Goal: Find specific page/section: Find specific page/section

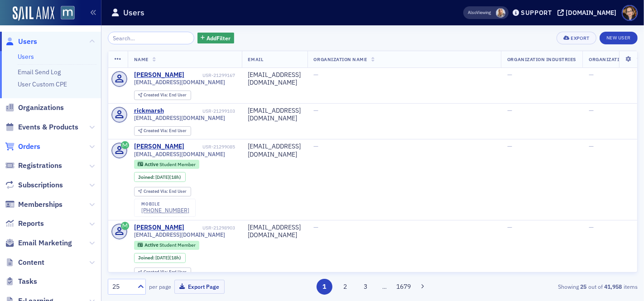
click at [33, 145] on span "Orders" at bounding box center [29, 147] width 22 height 10
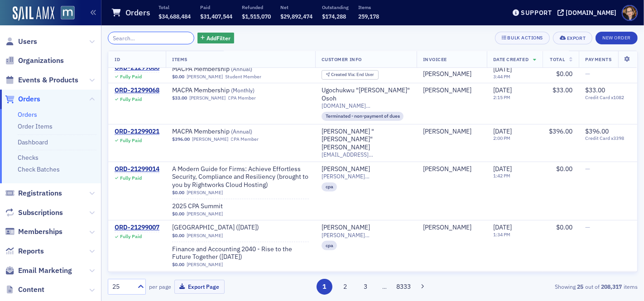
scroll to position [249, 0]
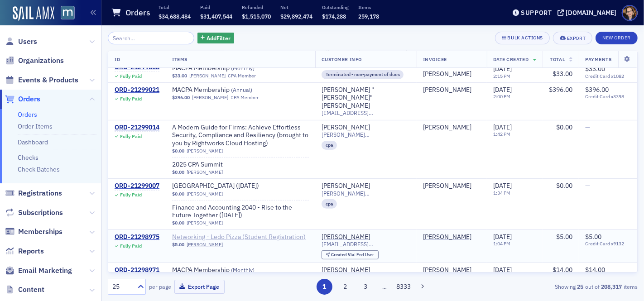
click at [245, 233] on span "Networking - Ledo Pizza (Student Registration)" at bounding box center [239, 237] width 134 height 8
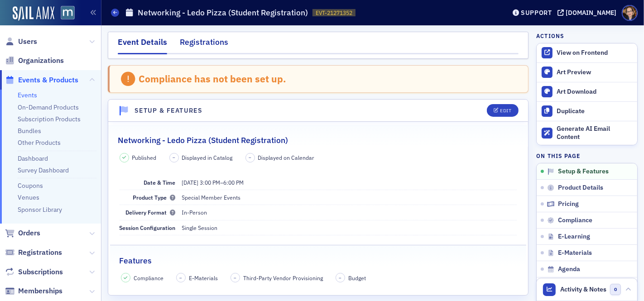
click at [216, 42] on div "Registrations" at bounding box center [204, 44] width 48 height 17
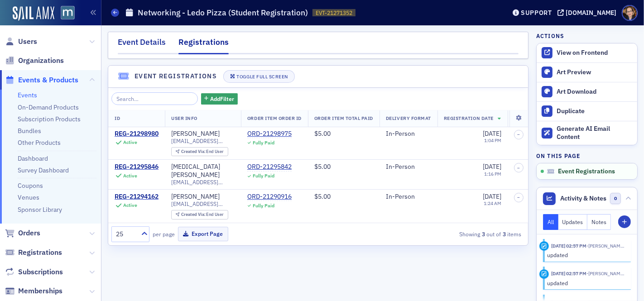
click at [148, 43] on div "Event Details" at bounding box center [142, 44] width 48 height 17
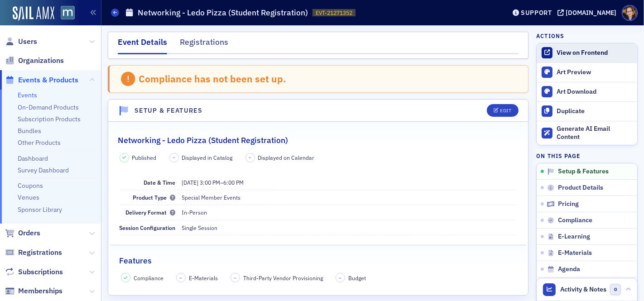
click at [561, 54] on div "View on Frontend" at bounding box center [595, 53] width 76 height 8
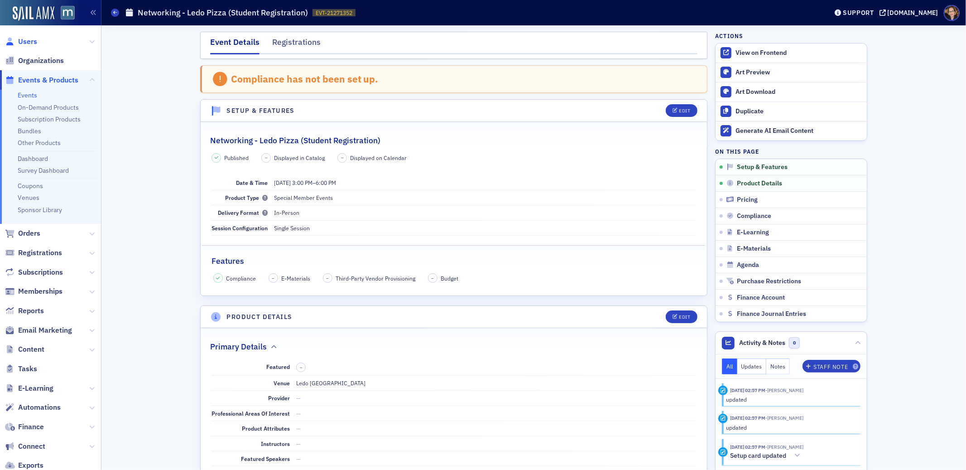
click at [22, 39] on span "Users" at bounding box center [27, 42] width 19 height 10
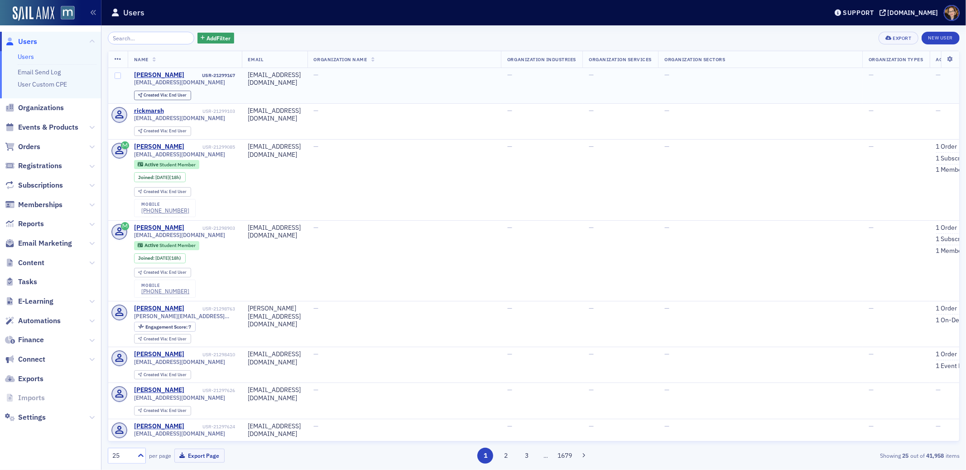
click at [244, 91] on td "[EMAIL_ADDRESS][DOMAIN_NAME]" at bounding box center [275, 86] width 66 height 36
click at [153, 73] on div "[PERSON_NAME]" at bounding box center [159, 75] width 50 height 8
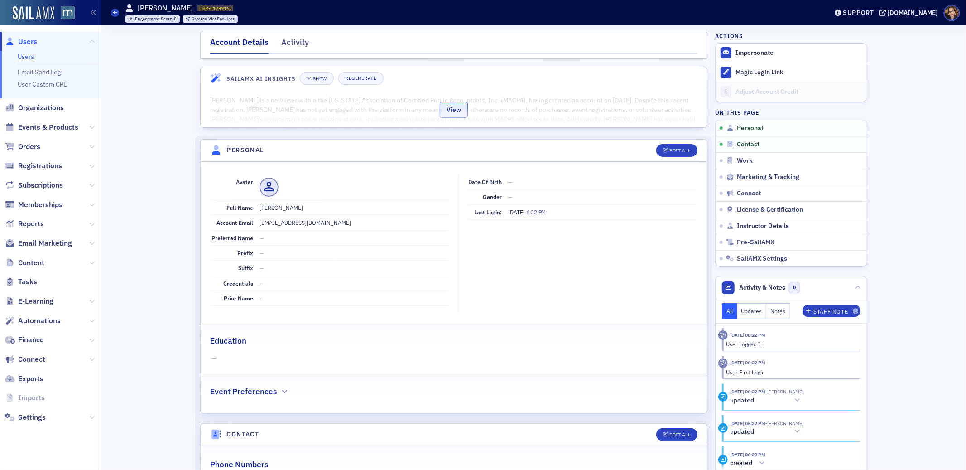
click at [457, 107] on button "View" at bounding box center [454, 110] width 28 height 16
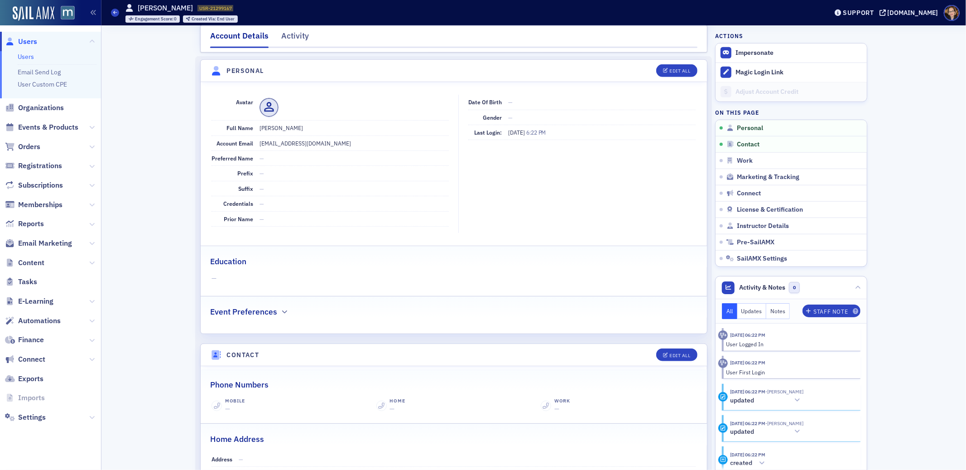
scroll to position [539, 0]
click at [34, 146] on span "Orders" at bounding box center [29, 147] width 22 height 10
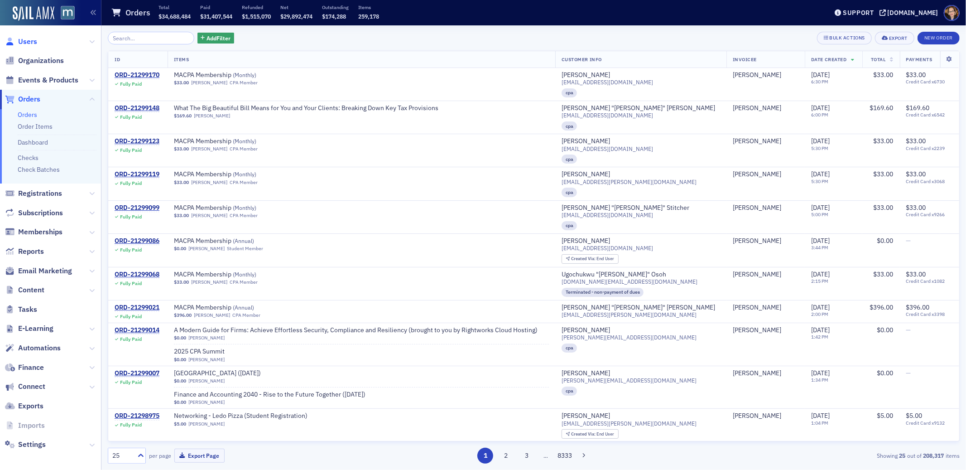
click at [29, 39] on span "Users" at bounding box center [27, 42] width 19 height 10
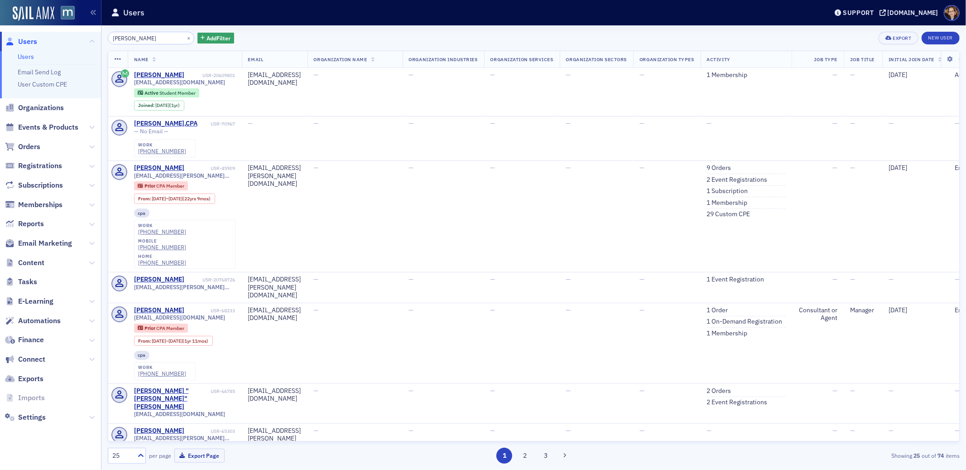
drag, startPoint x: 165, startPoint y: 36, endPoint x: 109, endPoint y: 34, distance: 55.7
click at [109, 34] on input "amber gilbertson" at bounding box center [151, 38] width 86 height 13
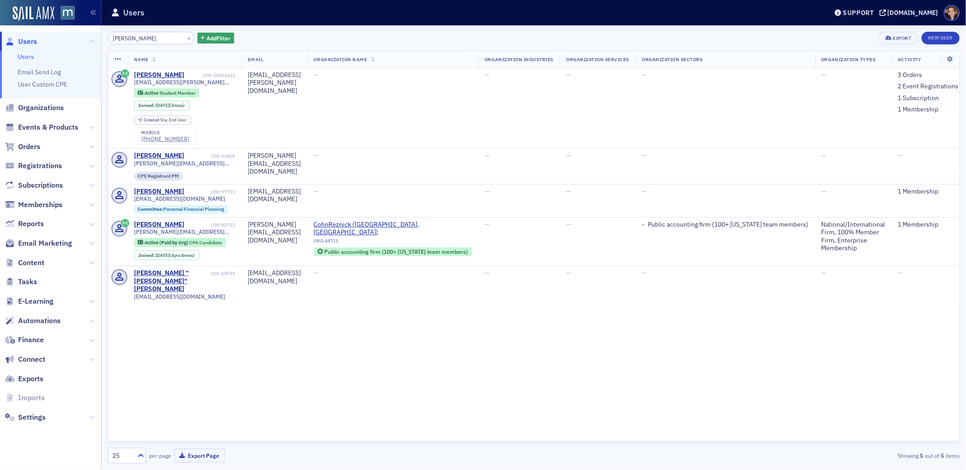
type input "sofia volkov"
click at [32, 144] on span "Orders" at bounding box center [29, 147] width 22 height 10
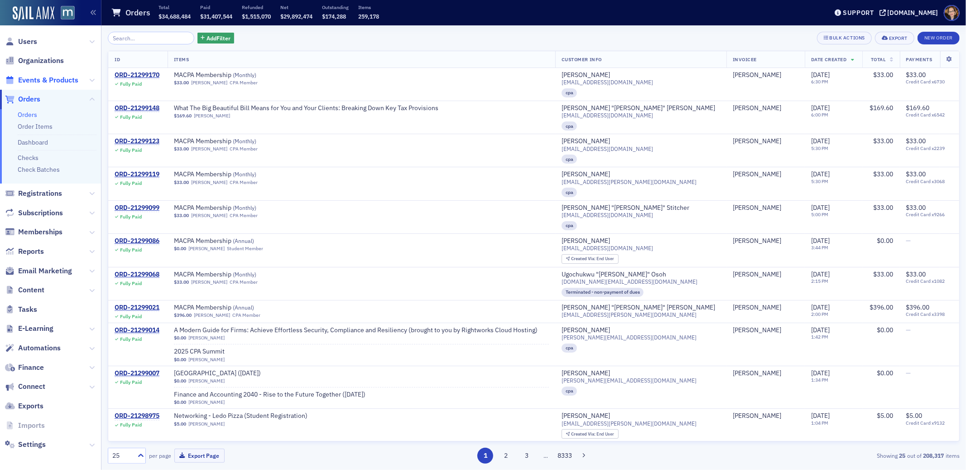
click at [39, 80] on span "Events & Products" at bounding box center [48, 80] width 60 height 10
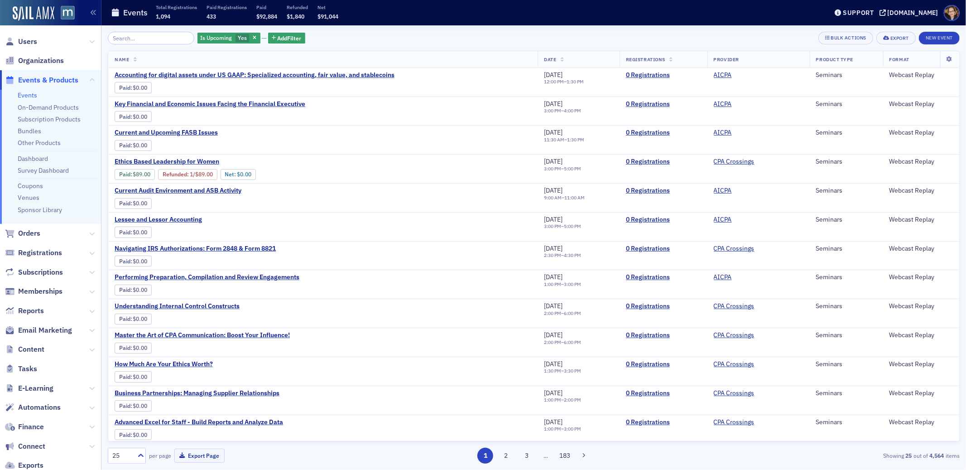
click at [162, 36] on input "search" at bounding box center [151, 38] width 86 height 13
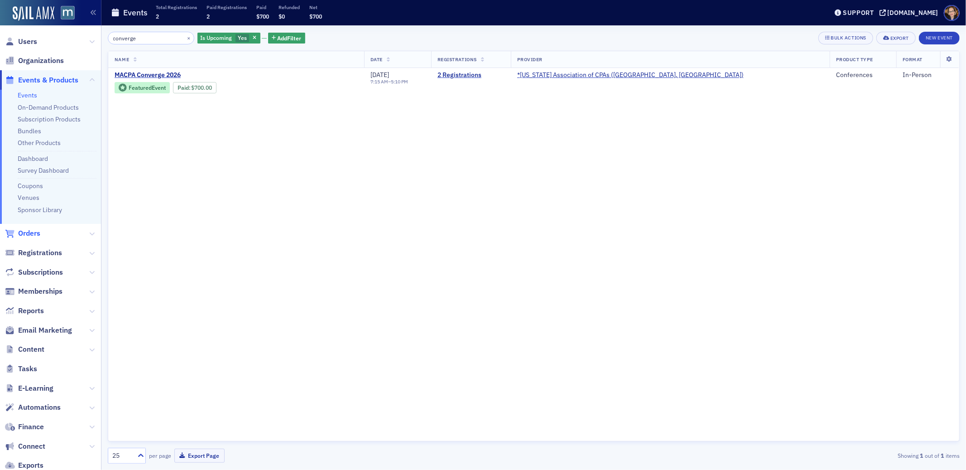
type input "converge"
drag, startPoint x: 26, startPoint y: 232, endPoint x: 31, endPoint y: 226, distance: 7.7
click at [26, 232] on span "Orders" at bounding box center [29, 233] width 22 height 10
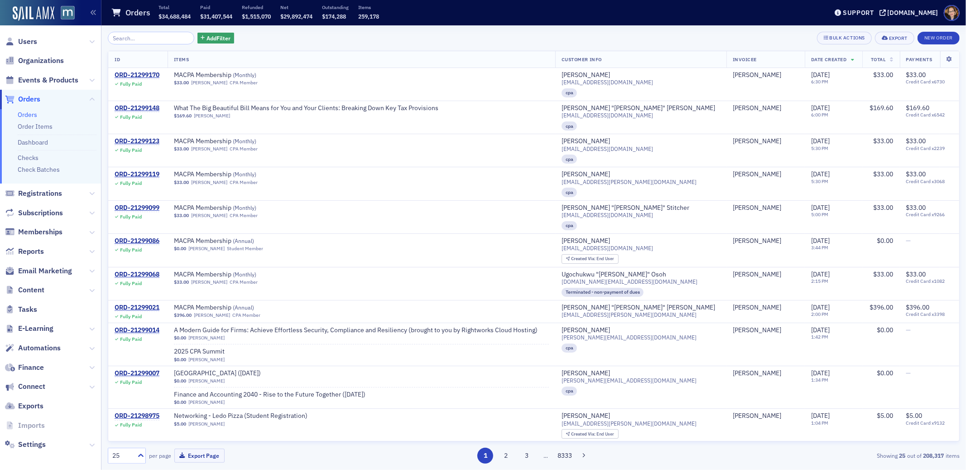
click at [30, 97] on span "Orders" at bounding box center [29, 99] width 22 height 10
